Goal: Information Seeking & Learning: Learn about a topic

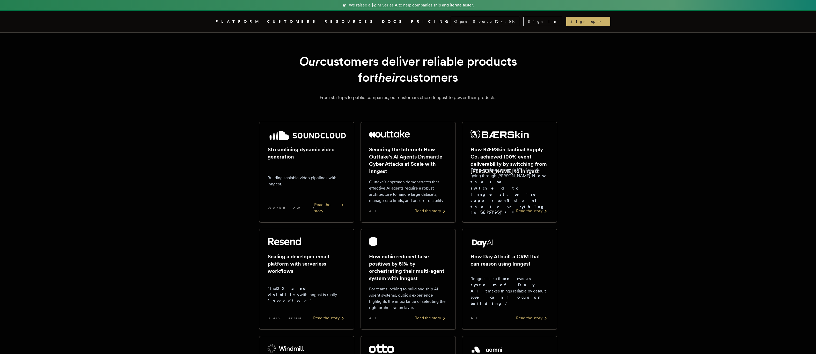
click at [209, 18] on icon ".cls-1 { fill: #FAFAF9; }" at bounding box center [209, 21] width 0 height 6
click at [382, 23] on link "DOCS" at bounding box center [393, 21] width 23 height 6
click at [368, 25] on nav "Inngest .cls-1 { fill: #FAFAF9; } PLATFORM CUSTOMERS RESOURCES DOCS PRICING Ope…" at bounding box center [408, 22] width 414 height 22
click at [411, 22] on link "PRICING" at bounding box center [431, 21] width 40 height 6
